Goal: Transaction & Acquisition: Purchase product/service

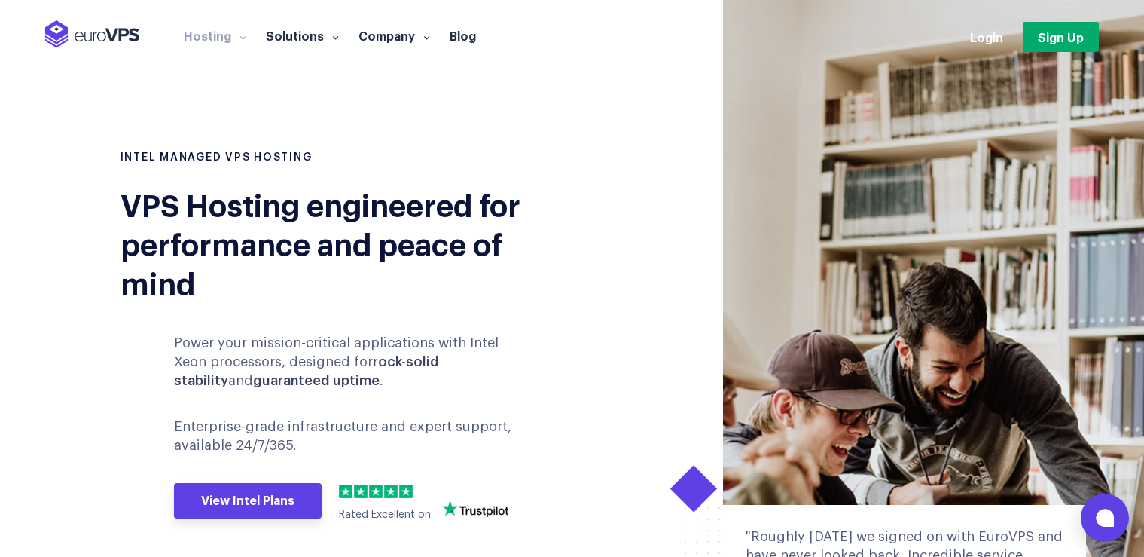
scroll to position [79, 0]
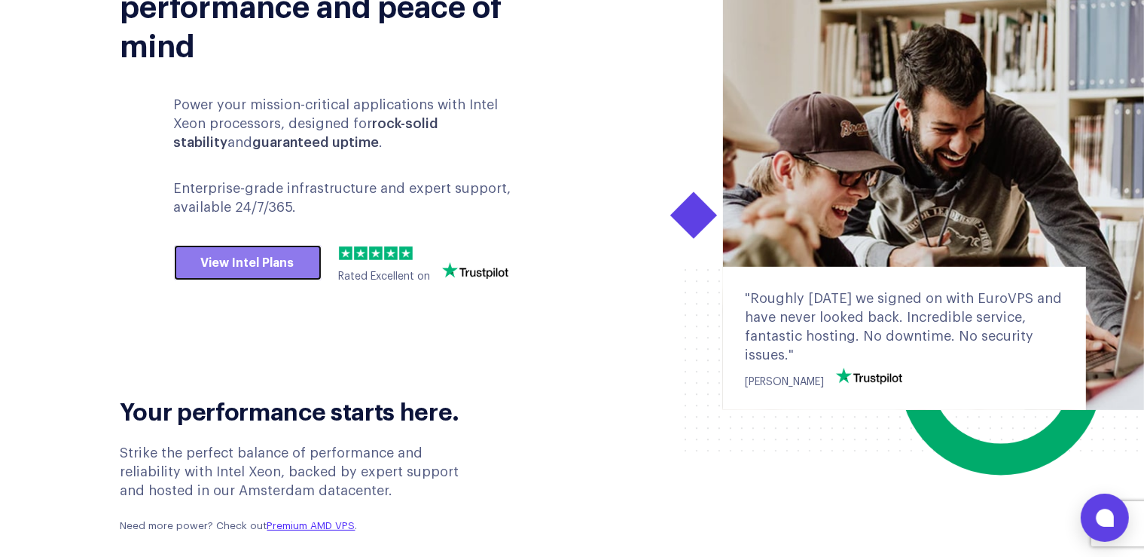
click at [256, 267] on link "View Intel Plans" at bounding box center [248, 263] width 148 height 36
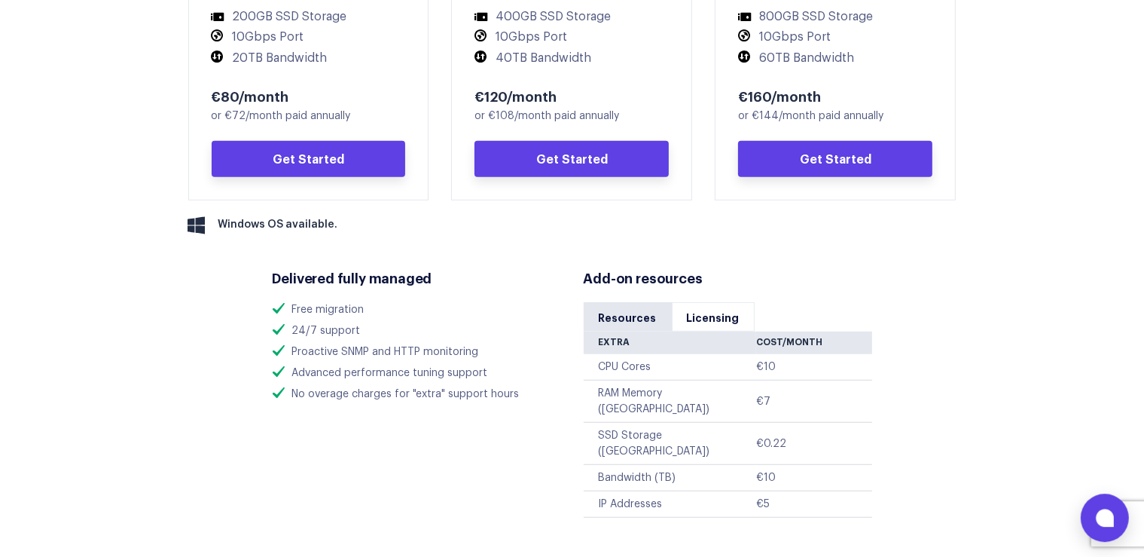
scroll to position [951, 0]
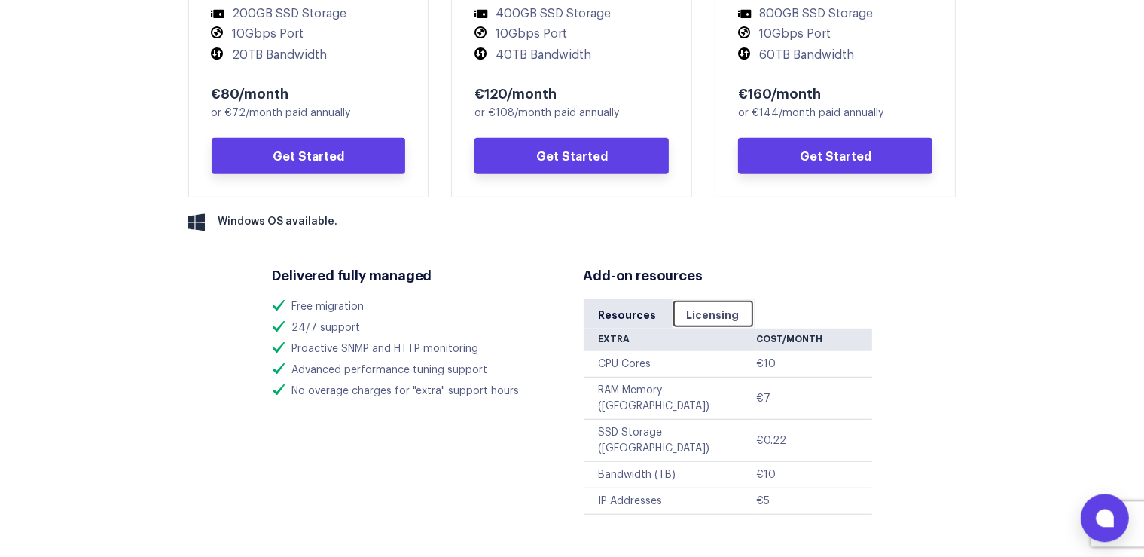
click at [700, 310] on link "Licensing" at bounding box center [713, 312] width 83 height 29
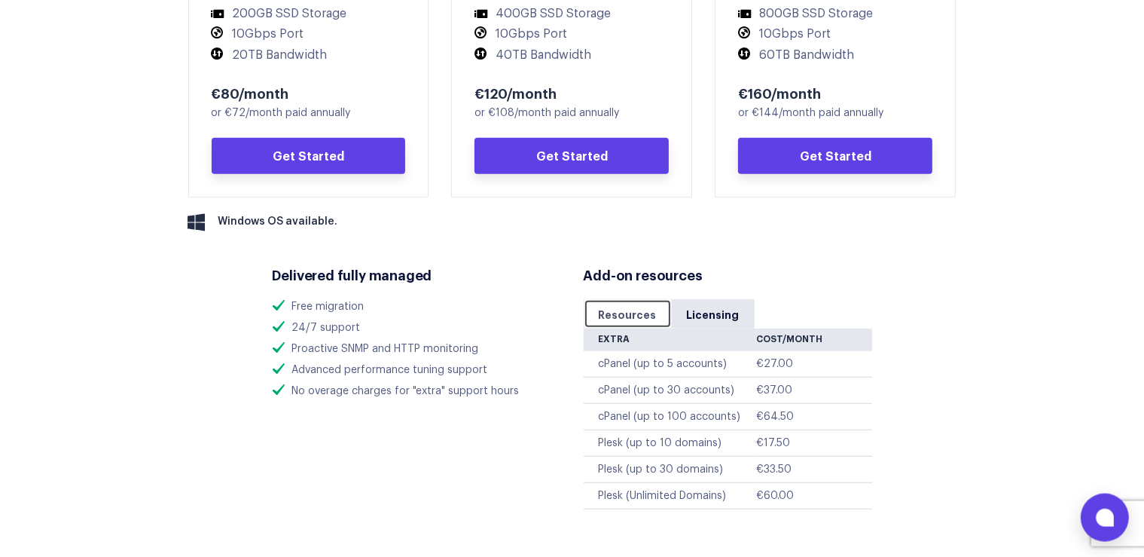
click at [634, 314] on link "Resources" at bounding box center [628, 313] width 88 height 29
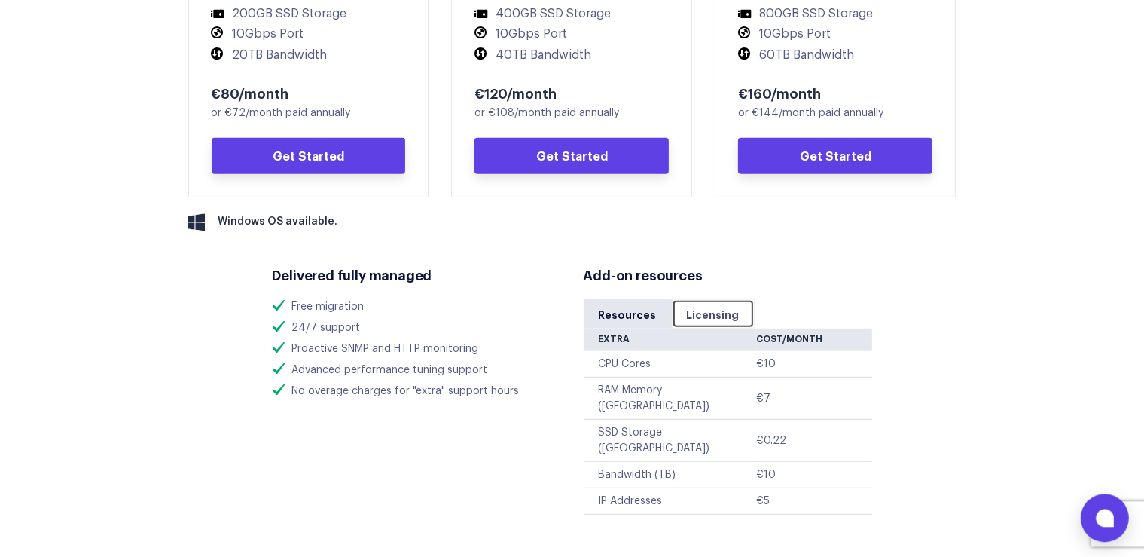
click at [706, 309] on link "Licensing" at bounding box center [713, 312] width 83 height 29
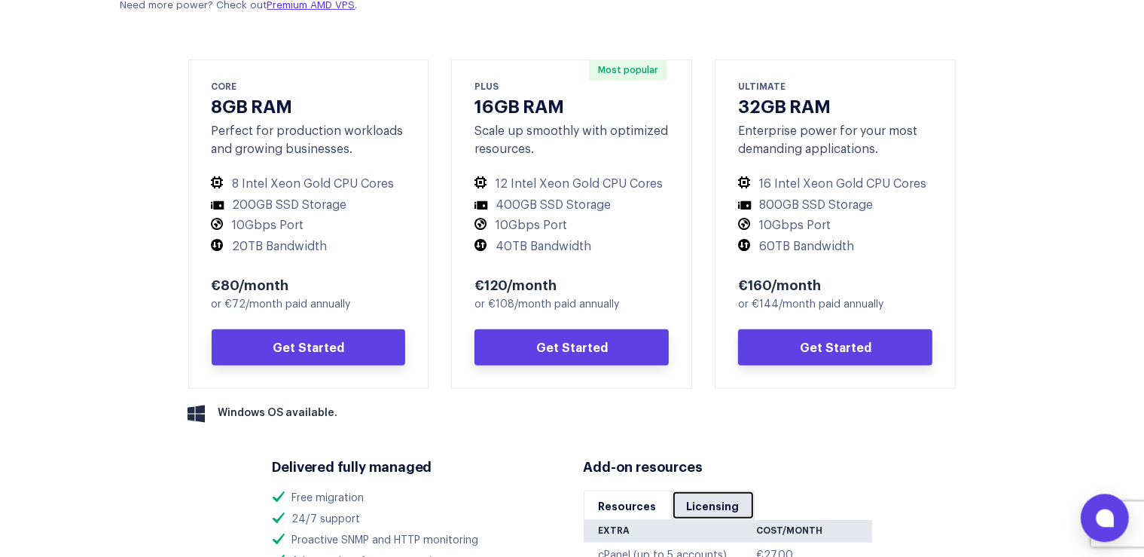
scroll to position [795, 0]
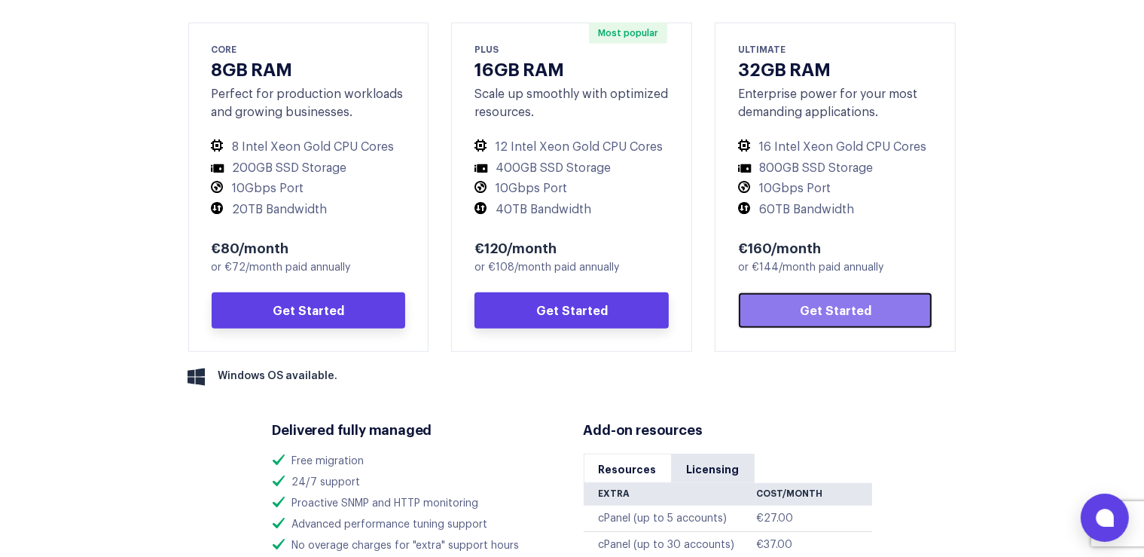
click at [893, 303] on link "Get Started" at bounding box center [835, 310] width 194 height 36
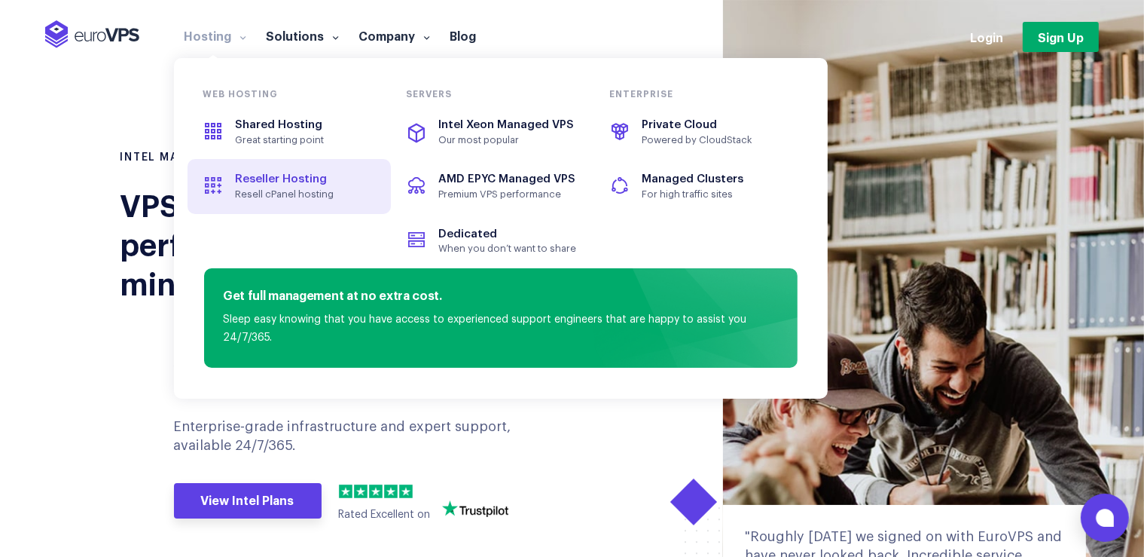
click at [279, 182] on span "Reseller Hosting" at bounding box center [281, 178] width 92 height 11
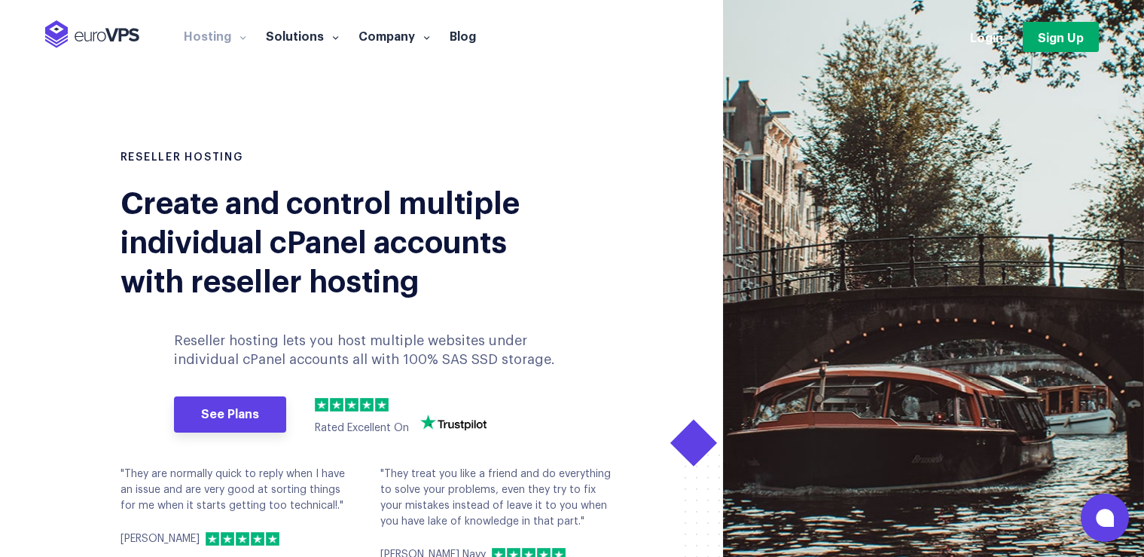
scroll to position [238, 0]
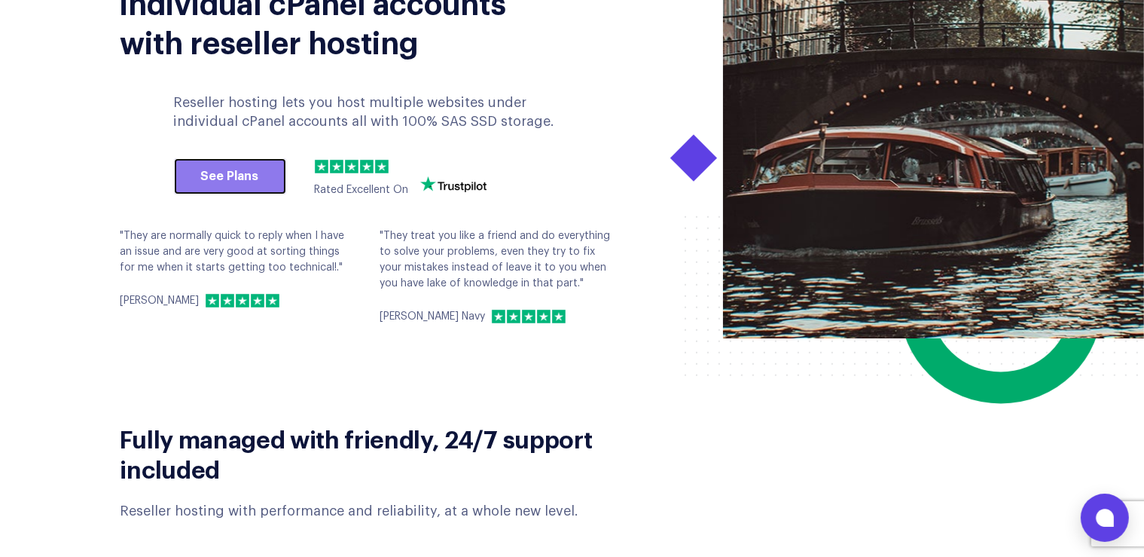
click at [266, 179] on link "See Plans" at bounding box center [230, 176] width 112 height 36
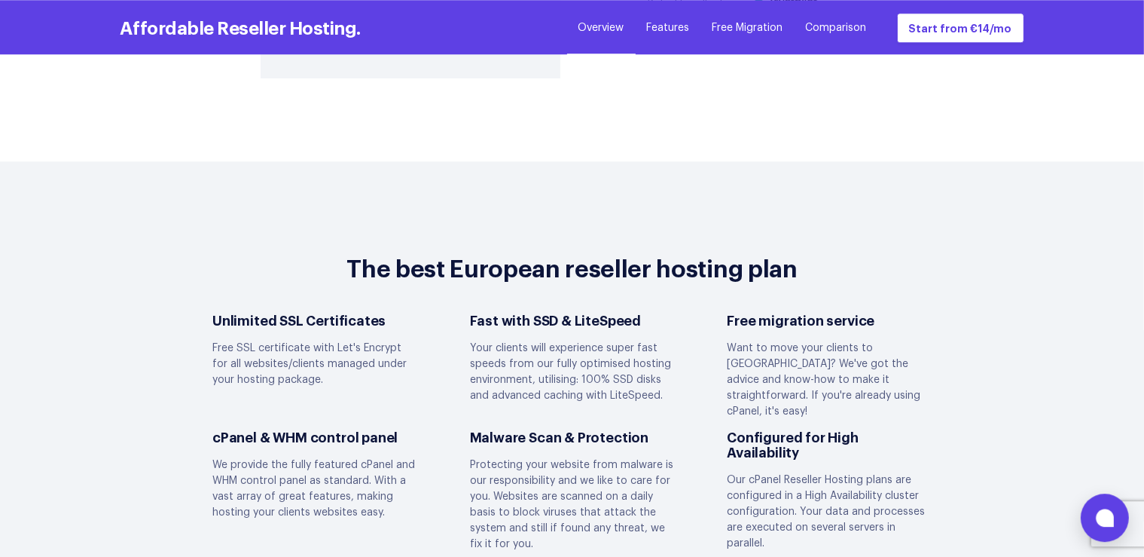
scroll to position [3580, 0]
